Goal: Information Seeking & Learning: Learn about a topic

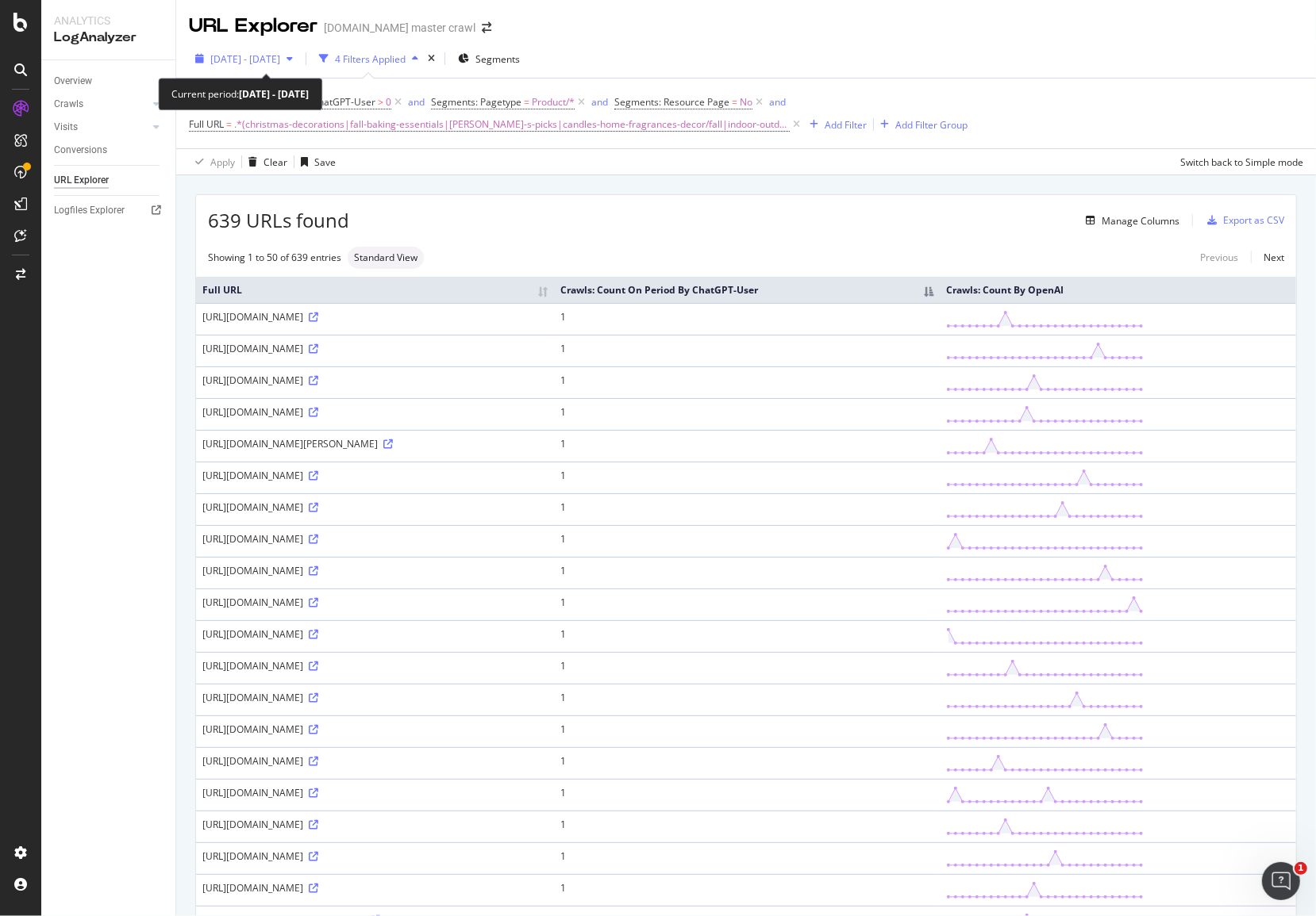
click at [280, 61] on span "[DATE] - [DATE]" at bounding box center [244, 59] width 70 height 13
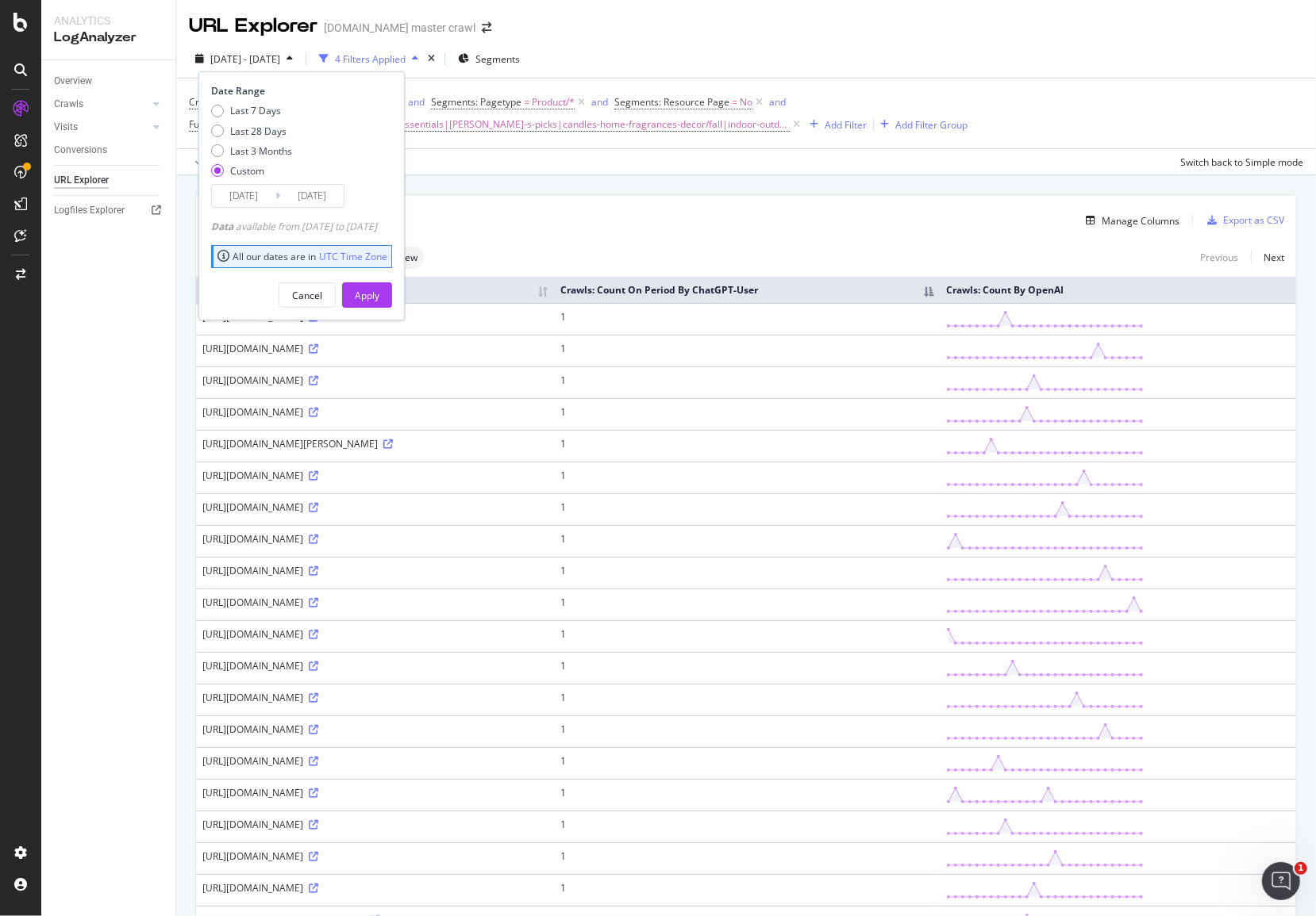
drag, startPoint x: 261, startPoint y: 153, endPoint x: 270, endPoint y: 163, distance: 13.5
click at [261, 153] on div "Last 3 Months" at bounding box center [261, 151] width 62 height 13
type input "[DATE]"
click at [379, 291] on div "Apply" at bounding box center [367, 296] width 24 height 13
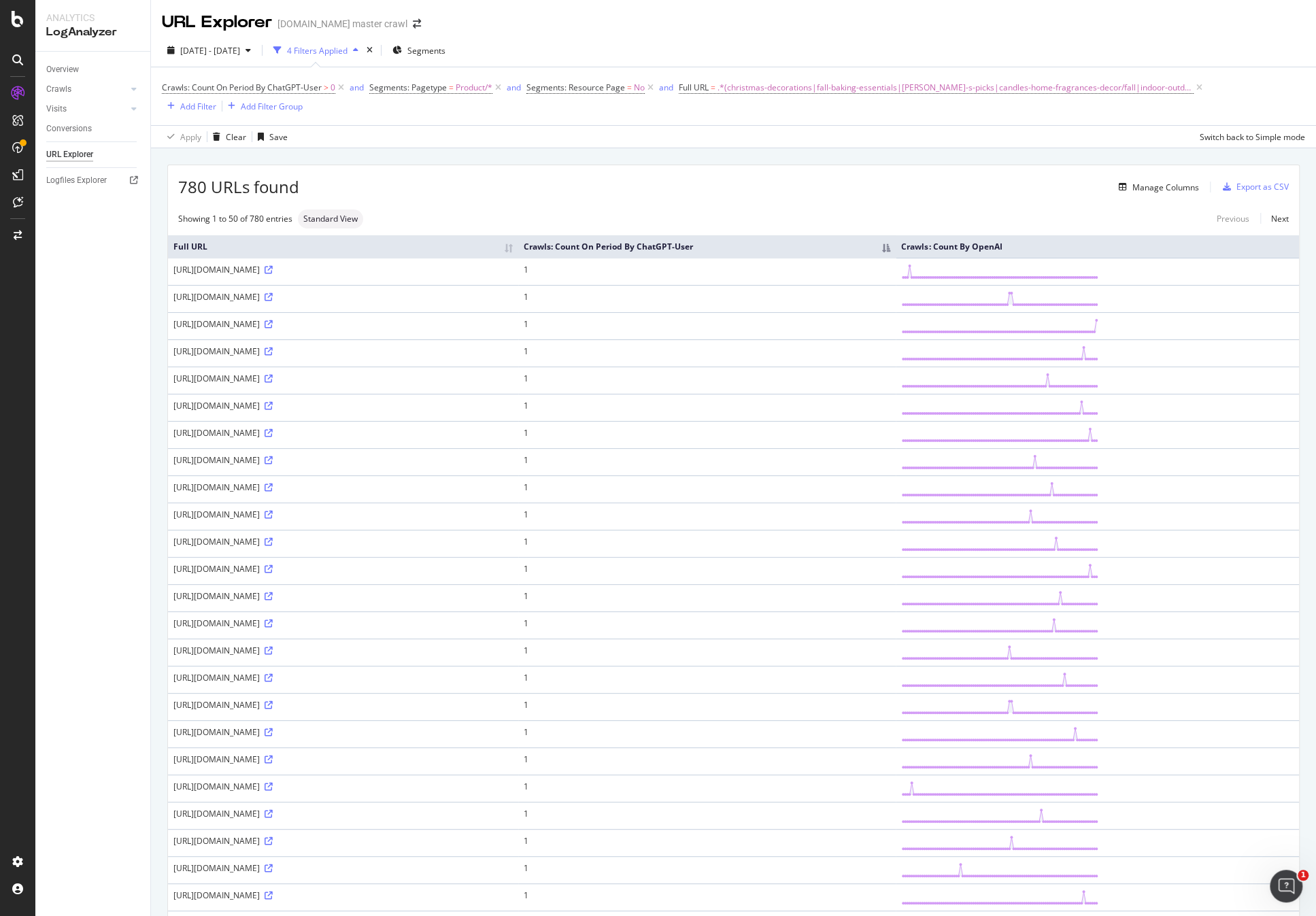
click at [896, 254] on th "Crawls: Count On Period By ChatGPT-User" at bounding box center [706, 246] width 377 height 22
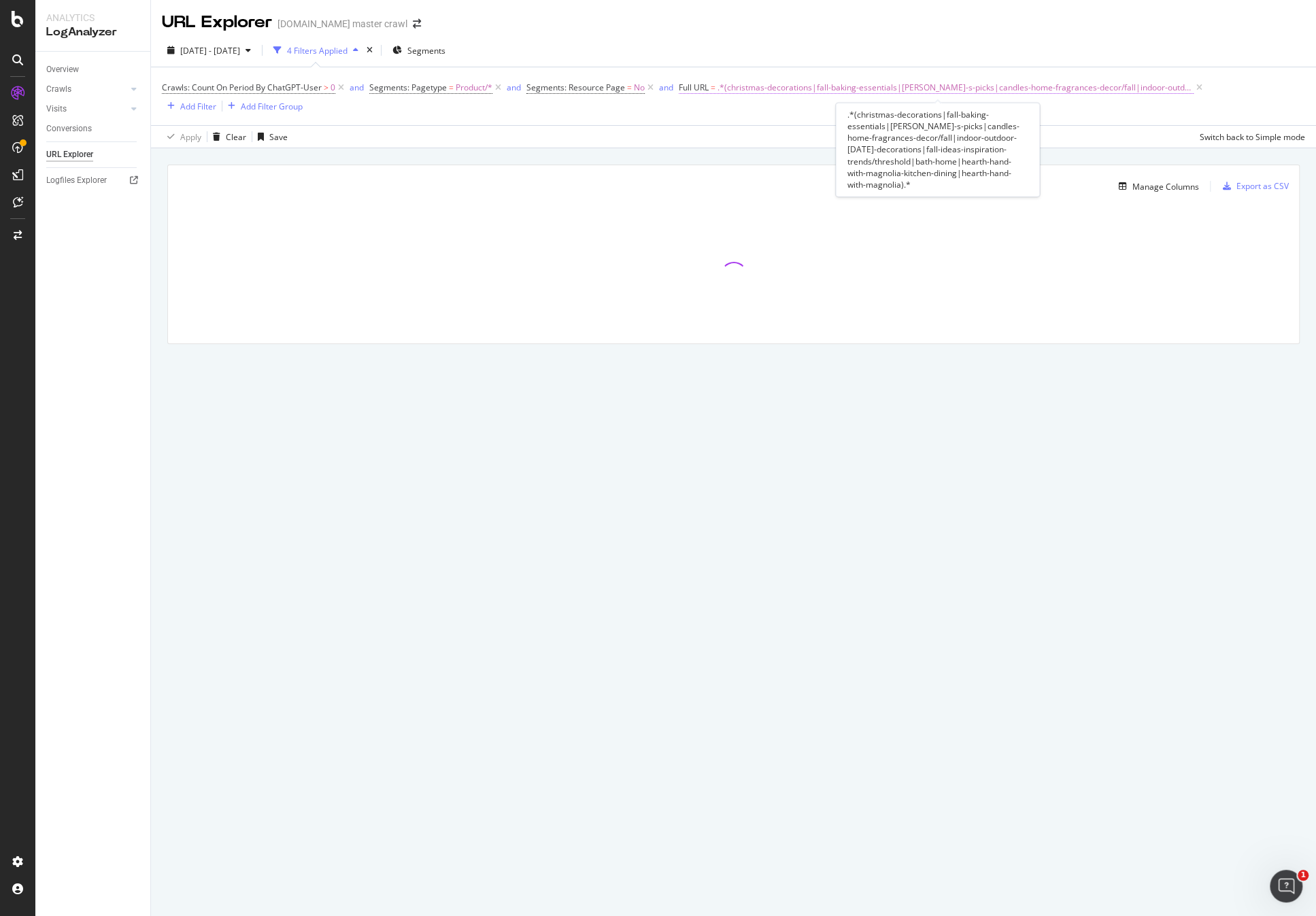
click at [841, 91] on span ".*(christmas-decorations|fall-baking-essentials|[PERSON_NAME]-s-picks|candles-h…" at bounding box center [955, 87] width 476 height 19
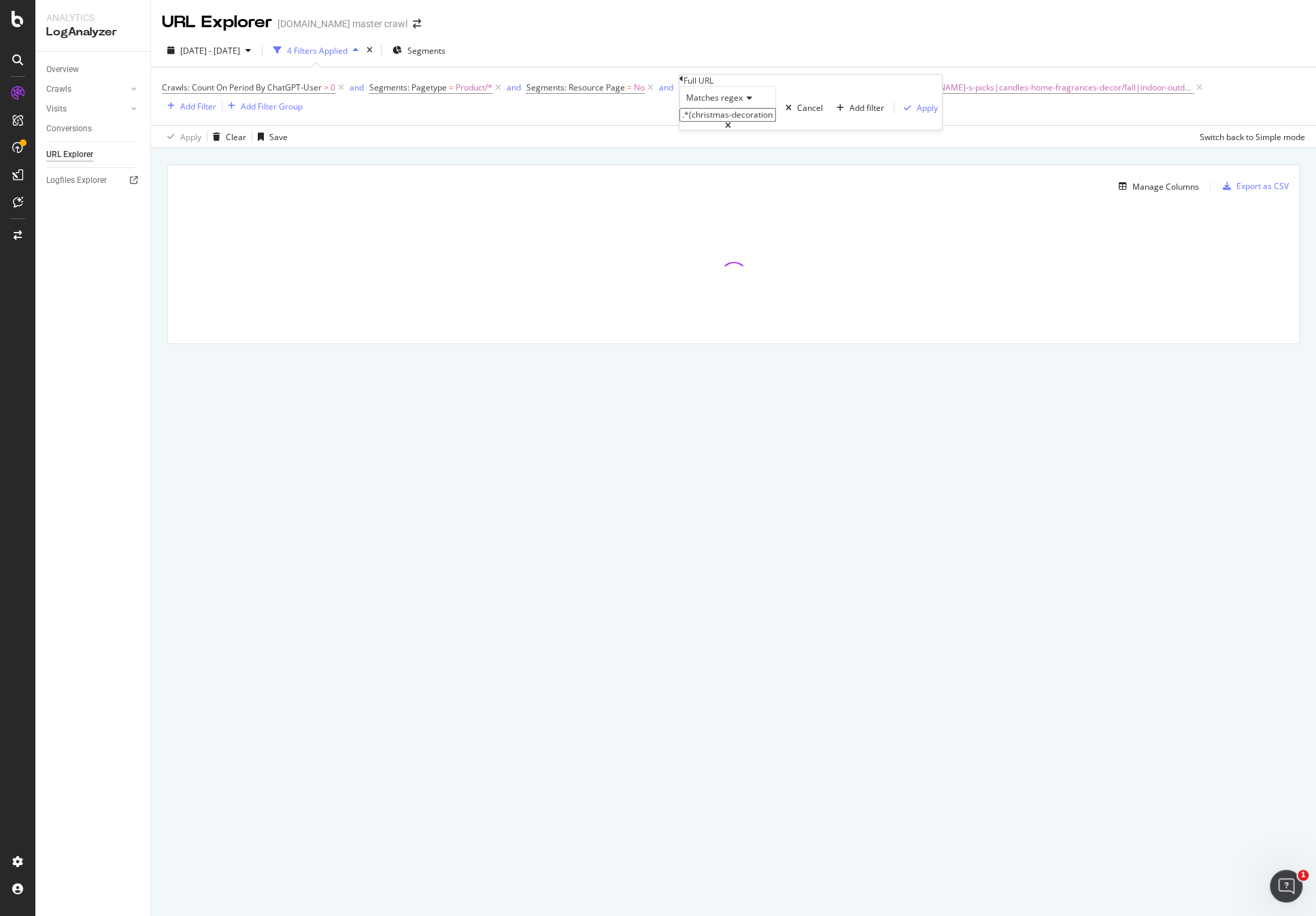
click at [776, 130] on div at bounding box center [727, 126] width 97 height 8
click at [776, 122] on input ".*(christmas-decorations|fall-baking-essentials|[PERSON_NAME]-s-picks|candles-h…" at bounding box center [727, 115] width 97 height 14
paste input ".*/c/(christmas-decorations|fall-baking-essentials|[PERSON_NAME]-s-picks|candle…"
type input ".*/c/(christmas-decorations|fall-baking-essentials|[PERSON_NAME]-s-picks|candle…"
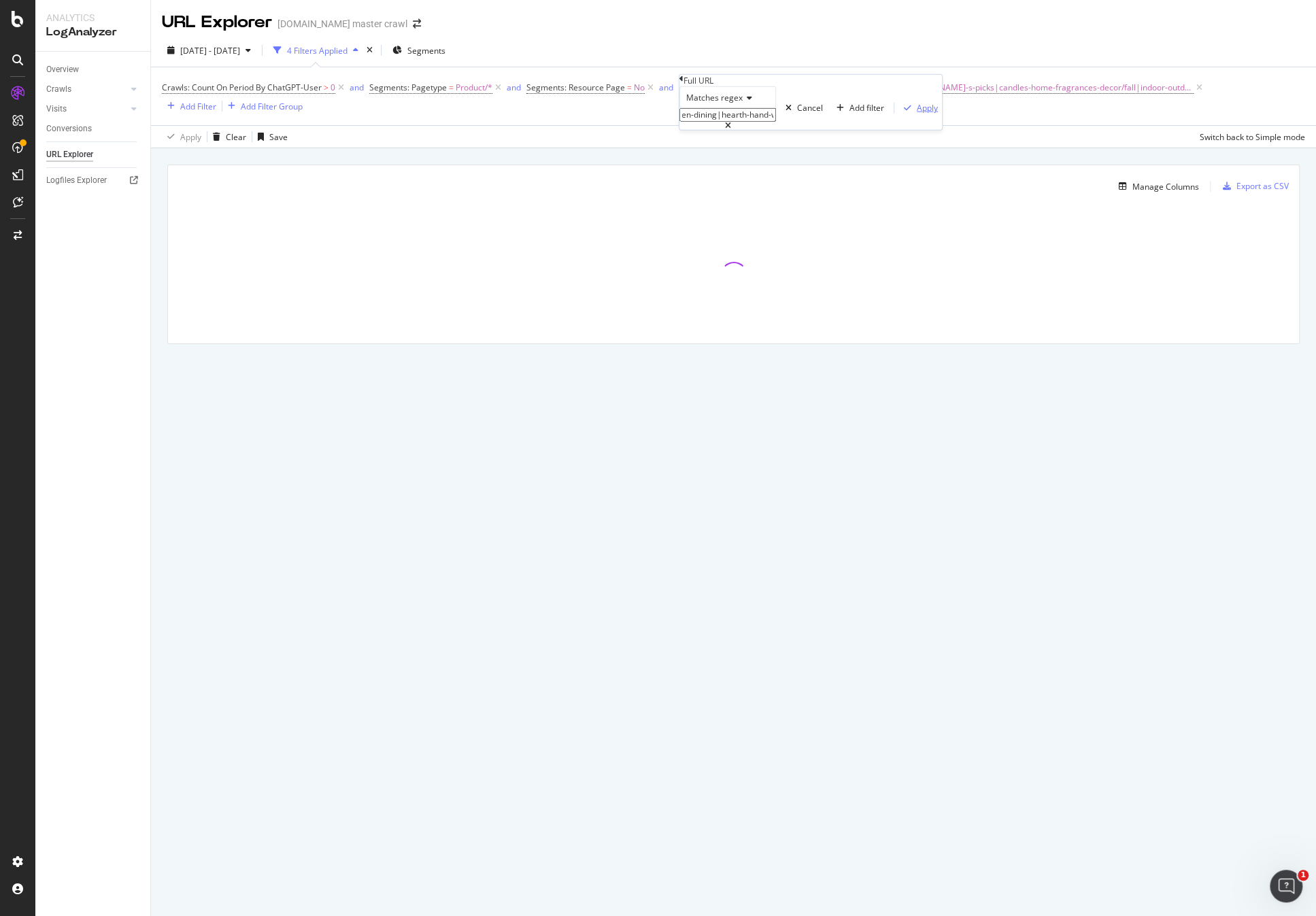
click at [917, 113] on div "Apply" at bounding box center [927, 108] width 21 height 12
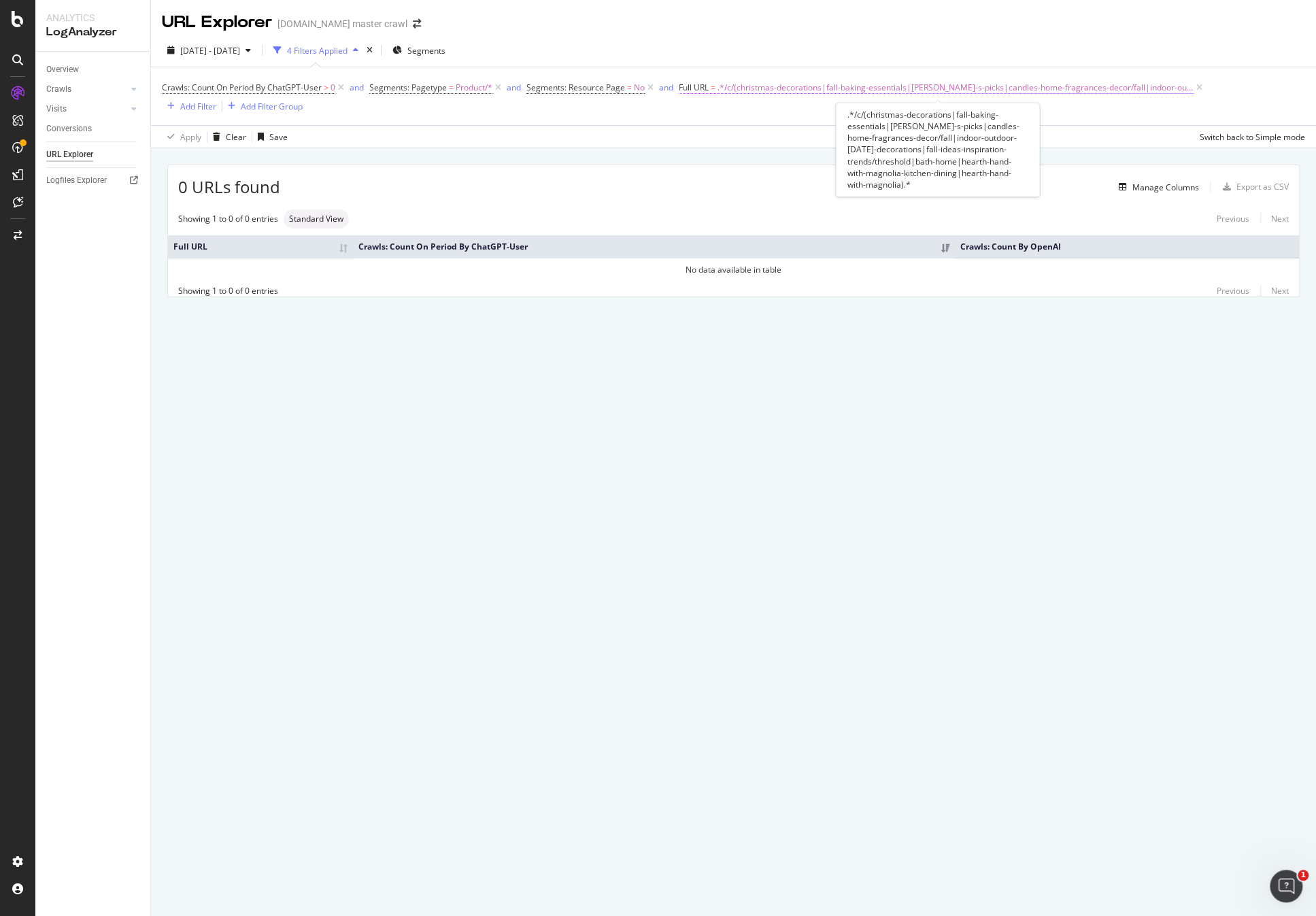
click at [1123, 87] on span ".*/c/(christmas-decorations|fall-baking-essentials|[PERSON_NAME]-s-picks|candle…" at bounding box center [955, 87] width 476 height 19
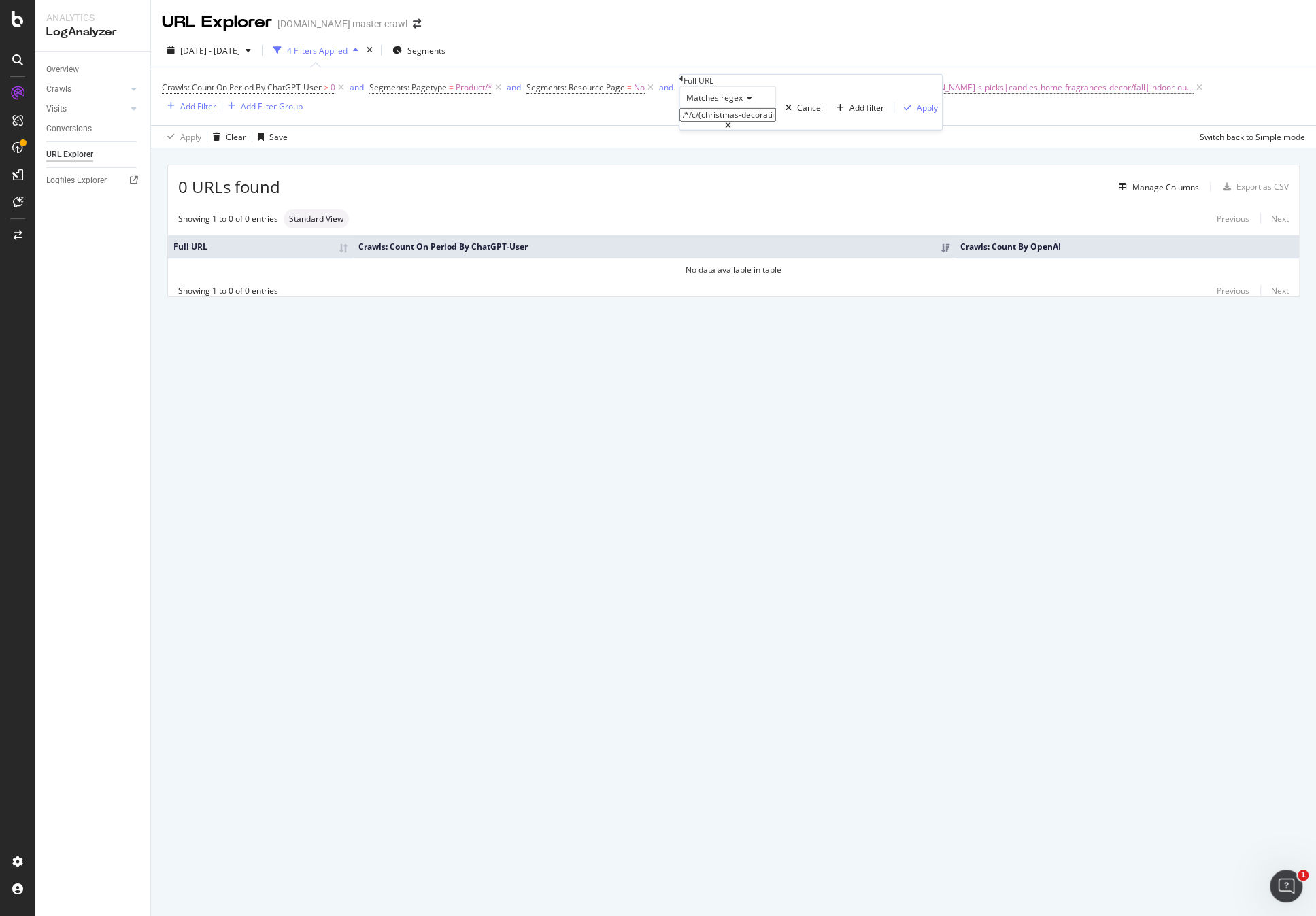
click at [731, 130] on icon at bounding box center [727, 126] width 6 height 8
click at [776, 122] on input ".*/c/(christmas-decorations|fall-baking-essentials|[PERSON_NAME]-s-picks|candle…" at bounding box center [727, 115] width 97 height 14
paste input ".*\/c\/(christmas-decorations|fall-baking-essentials|[PERSON_NAME]-s-picks|cand…"
type input ".*\/c\/(christmas-decorations|fall-baking-essentials|[PERSON_NAME]-s-picks|cand…"
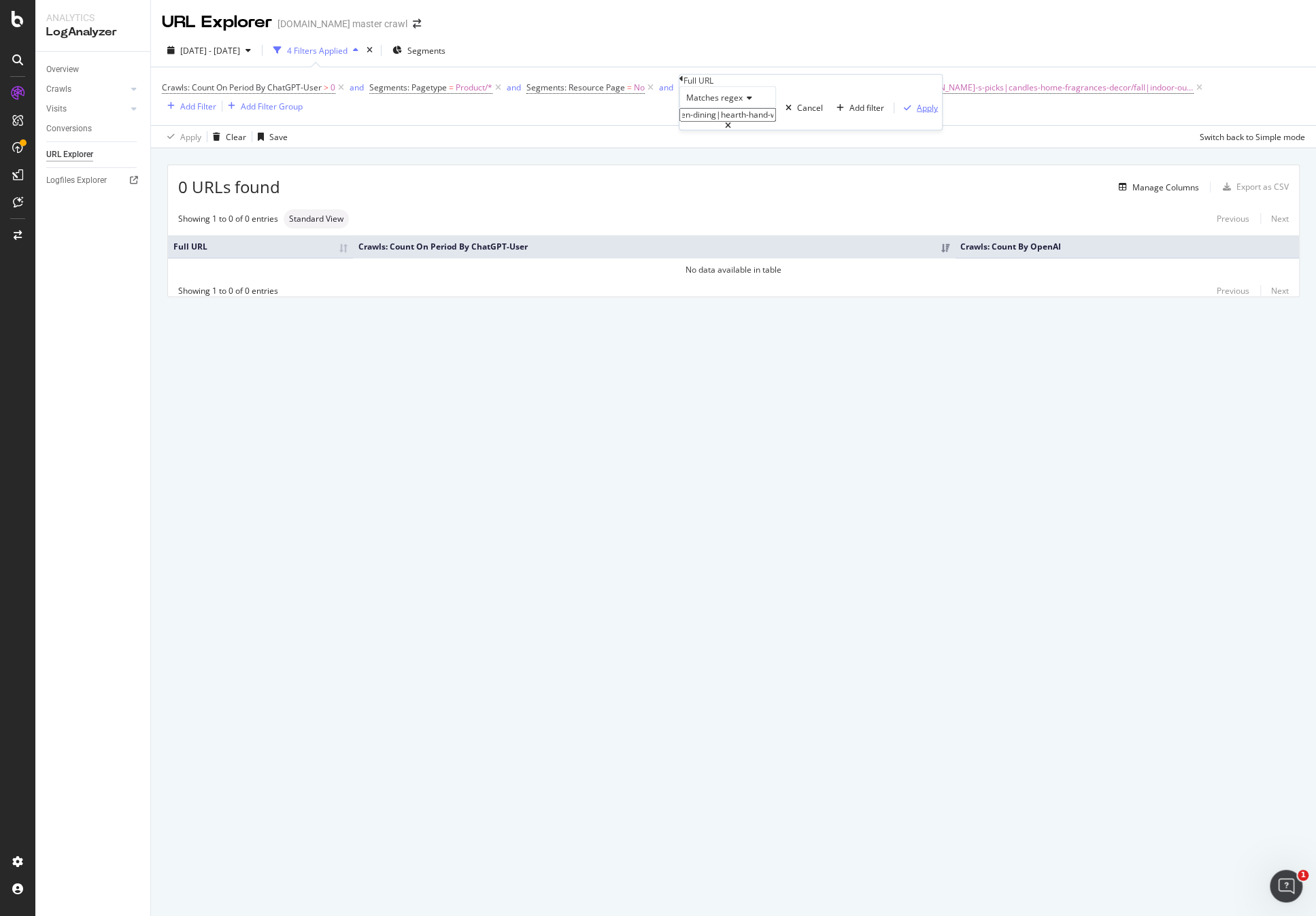
click at [917, 113] on div "Apply" at bounding box center [927, 108] width 21 height 12
click at [497, 88] on icon at bounding box center [498, 87] width 12 height 14
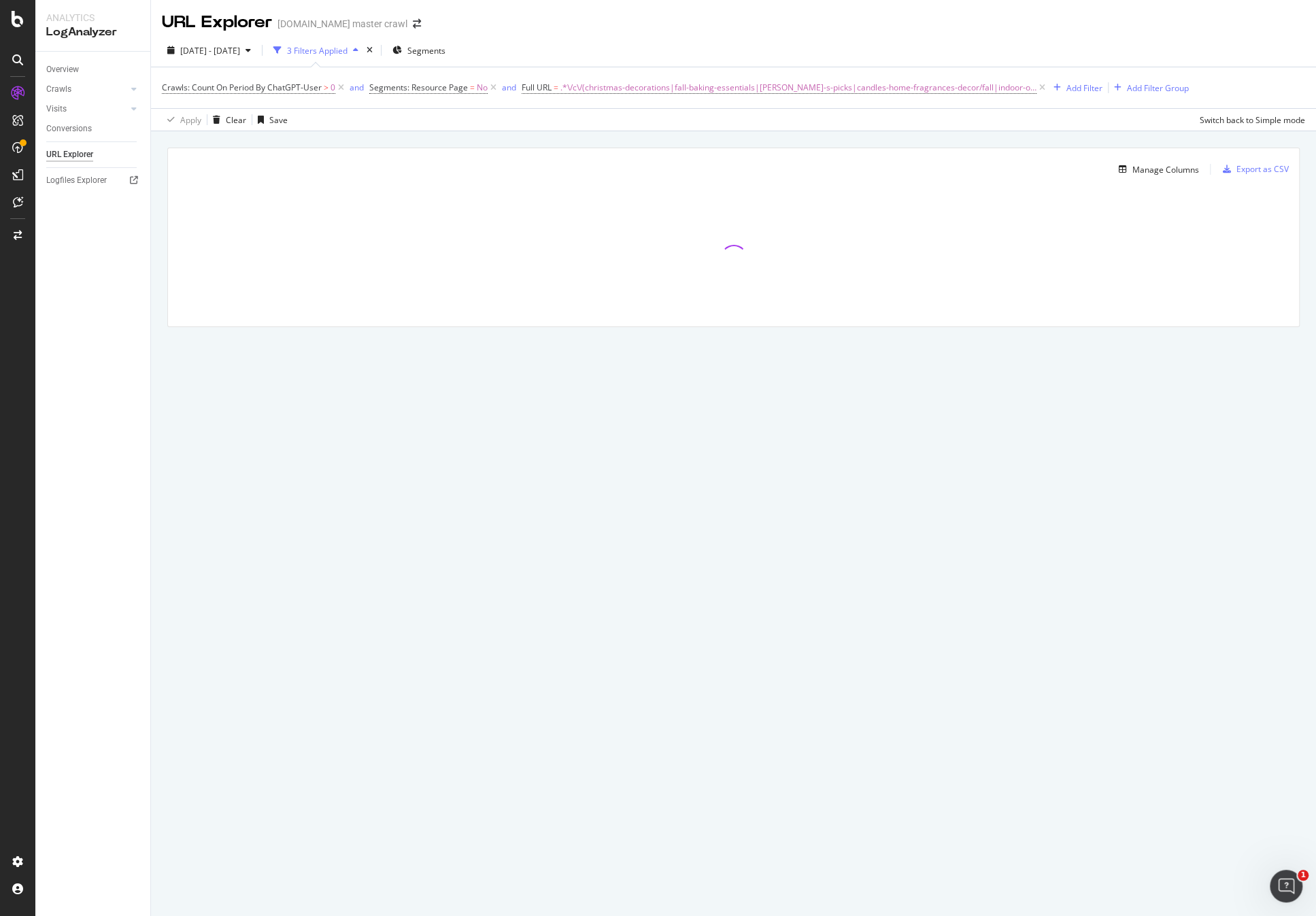
click at [899, 41] on div "[DATE] - [DATE] 3 Filters Applied Segments" at bounding box center [733, 53] width 1165 height 27
